Goal: Navigation & Orientation: Find specific page/section

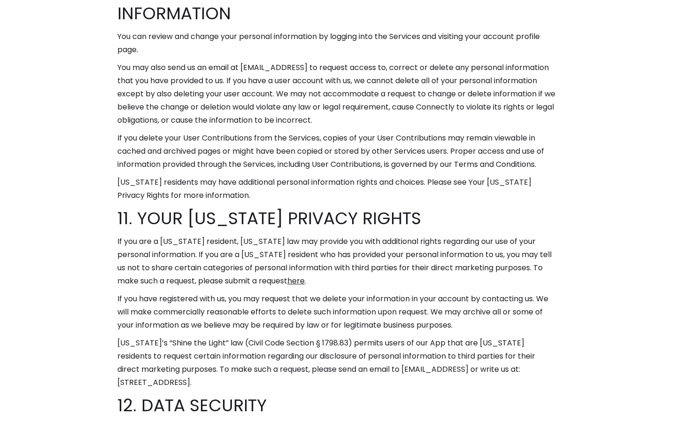
scroll to position [5783, 0]
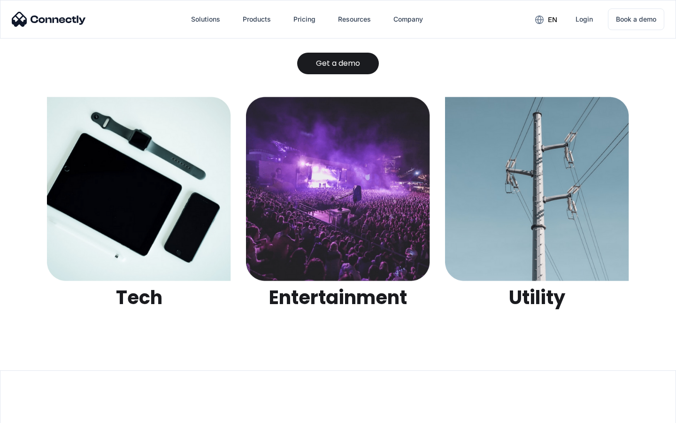
scroll to position [2964, 0]
